Goal: Navigation & Orientation: Go to known website

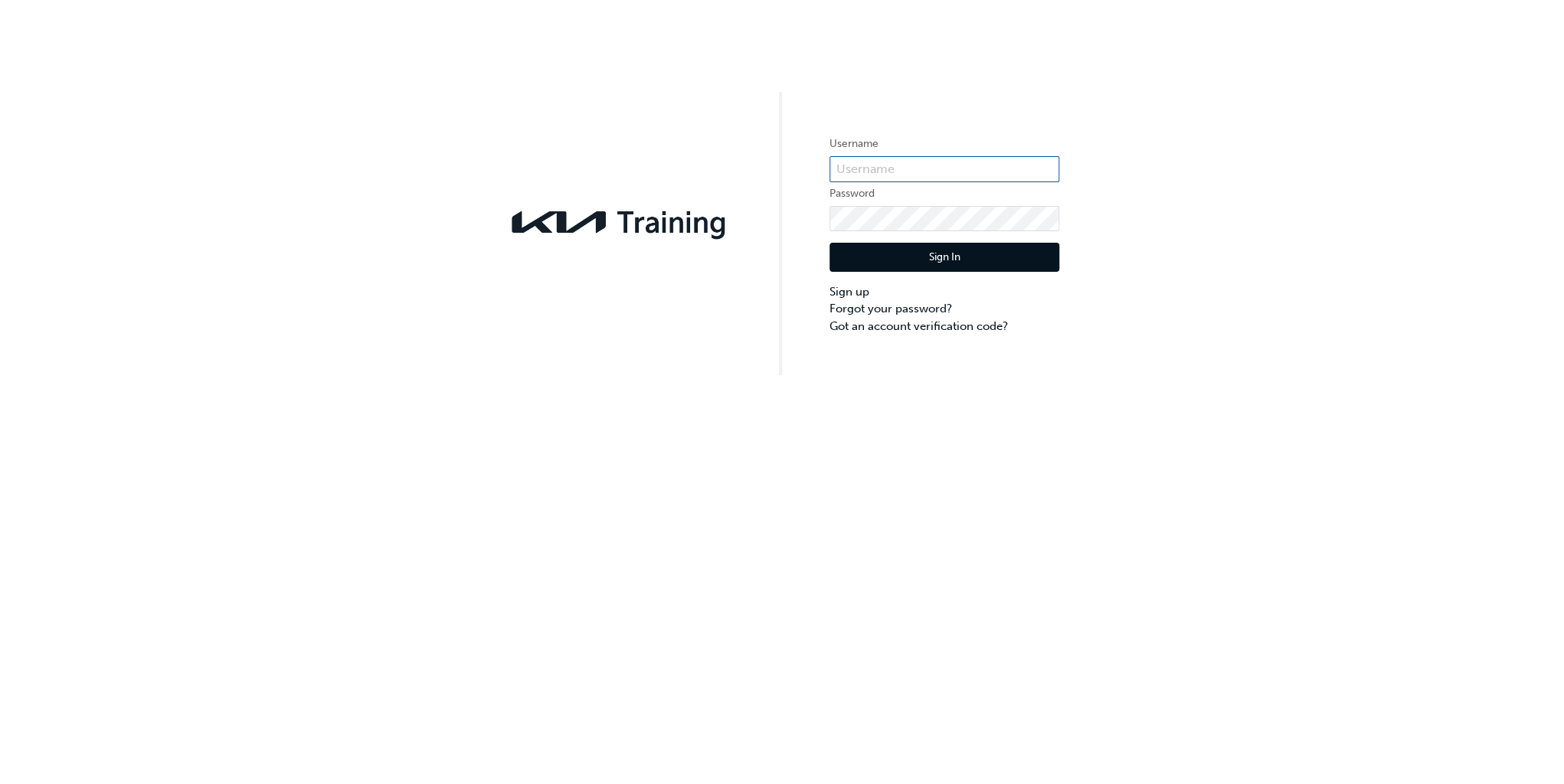
type input "KAU84354D2"
